Goal: Transaction & Acquisition: Purchase product/service

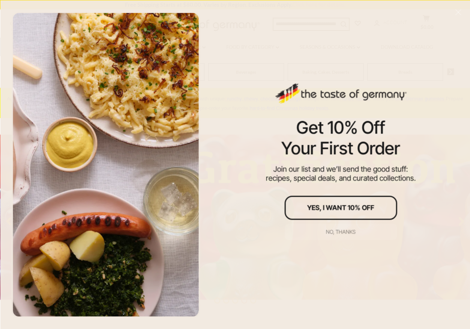
click at [346, 229] on div "No, thanks" at bounding box center [341, 231] width 30 height 5
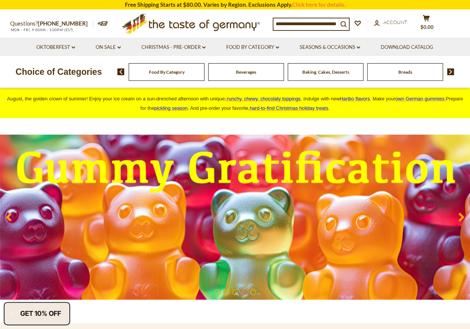
click at [452, 71] on img at bounding box center [451, 71] width 7 height 7
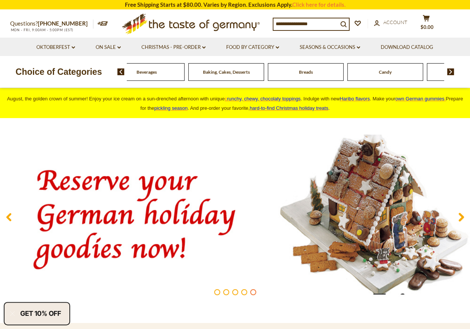
click at [451, 71] on img at bounding box center [451, 71] width 7 height 7
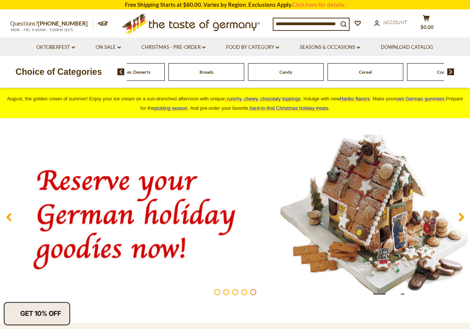
click at [451, 71] on img at bounding box center [451, 71] width 7 height 7
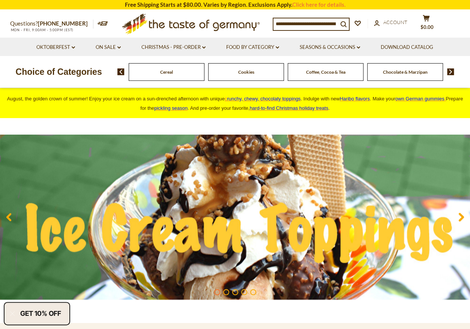
click at [450, 71] on img at bounding box center [451, 71] width 7 height 7
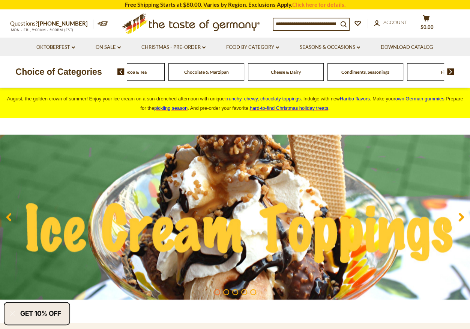
click at [450, 71] on img at bounding box center [451, 71] width 7 height 7
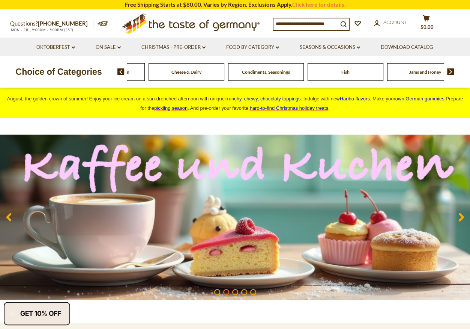
click at [450, 71] on img at bounding box center [451, 71] width 7 height 7
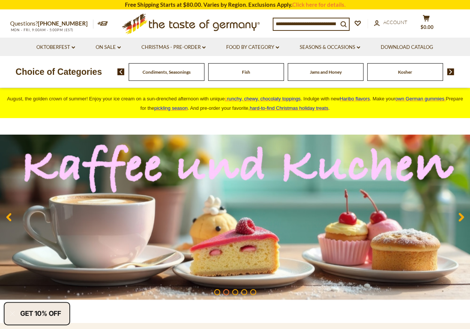
click at [450, 71] on img at bounding box center [451, 71] width 7 height 7
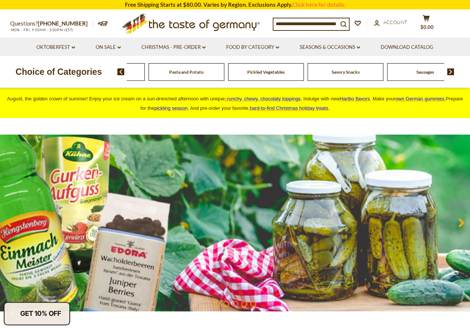
click at [450, 71] on img at bounding box center [451, 71] width 7 height 7
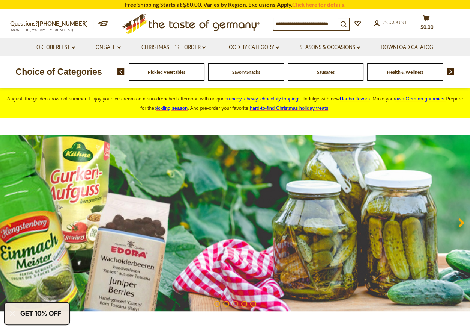
click at [324, 71] on span "Sausages" at bounding box center [326, 72] width 18 height 6
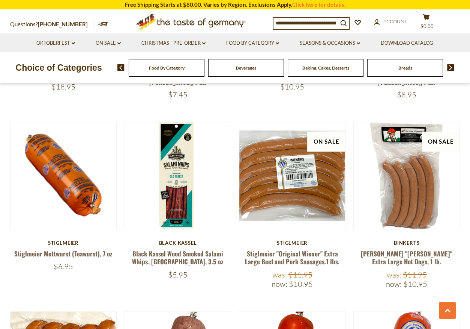
scroll to position [951, 0]
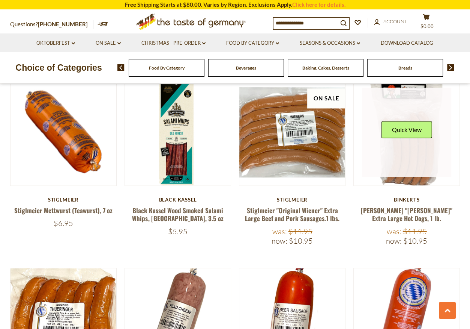
drag, startPoint x: 403, startPoint y: 113, endPoint x: 454, endPoint y: 107, distance: 51.8
click at [406, 121] on button "Quick View" at bounding box center [407, 129] width 51 height 17
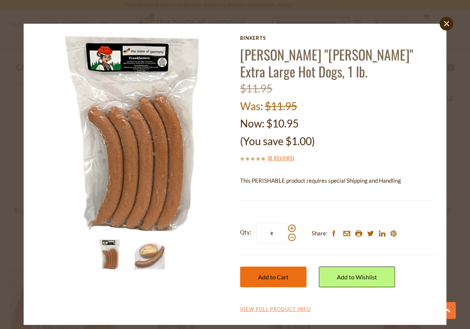
click at [273, 278] on span "Add to Cart" at bounding box center [273, 276] width 30 height 7
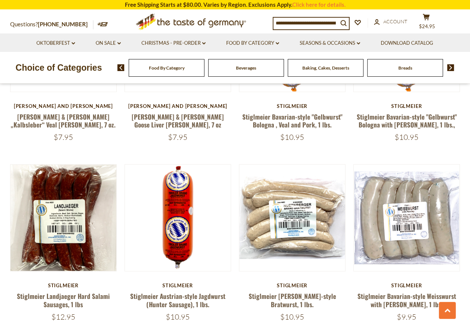
scroll to position [1730, 0]
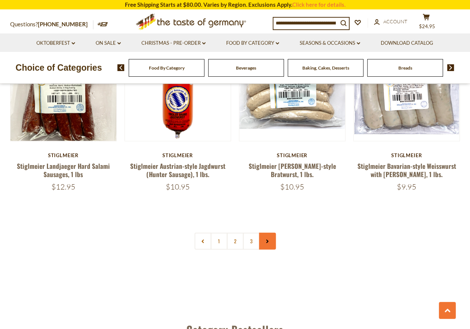
click at [267, 239] on icon at bounding box center [267, 241] width 5 height 4
click at [236, 232] on link "2" at bounding box center [235, 240] width 17 height 17
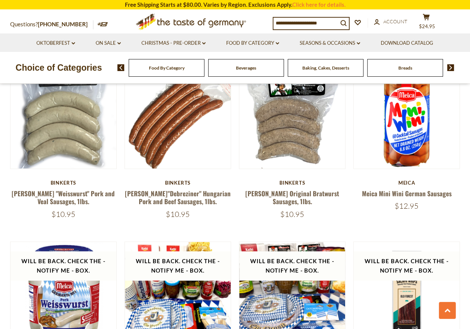
scroll to position [730, 0]
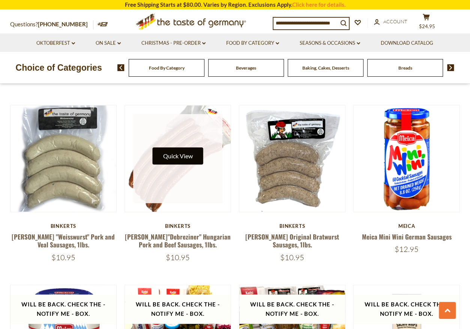
click at [175, 148] on button "Quick View" at bounding box center [177, 155] width 51 height 17
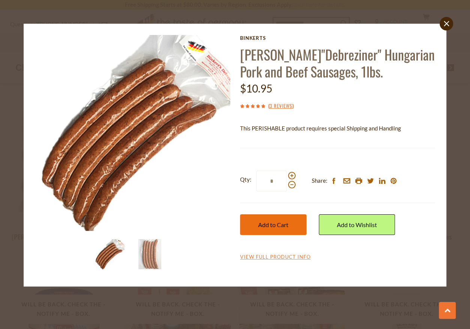
click at [274, 222] on span "Add to Cart" at bounding box center [273, 224] width 30 height 7
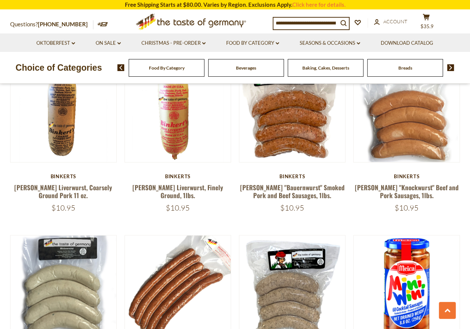
scroll to position [557, 0]
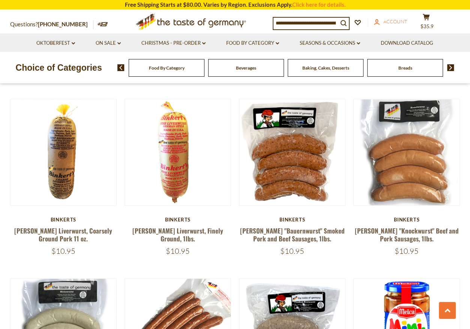
click at [404, 22] on span "Account" at bounding box center [396, 21] width 24 height 6
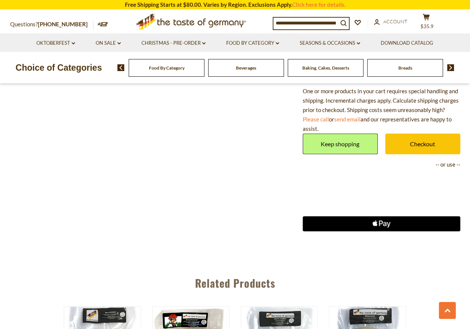
scroll to position [346, 0]
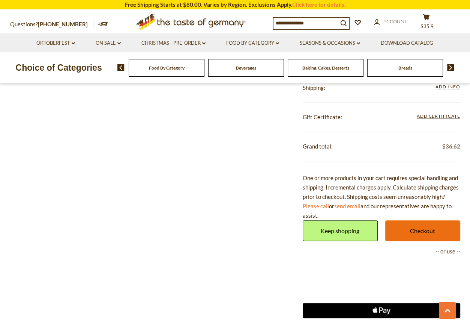
click at [424, 229] on link "Checkout" at bounding box center [423, 230] width 75 height 21
